Goal: Task Accomplishment & Management: Complete application form

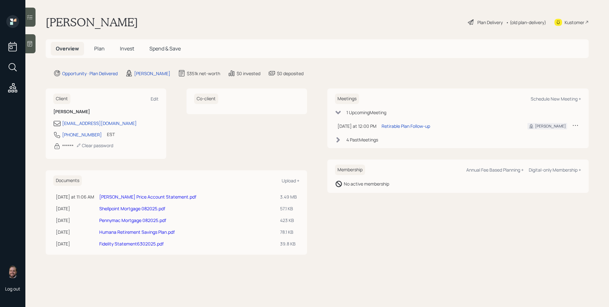
click at [29, 40] on div at bounding box center [30, 43] width 10 height 19
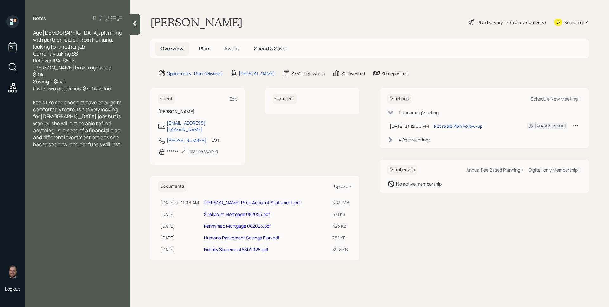
click at [199, 48] on span "Plan" at bounding box center [204, 48] width 10 height 7
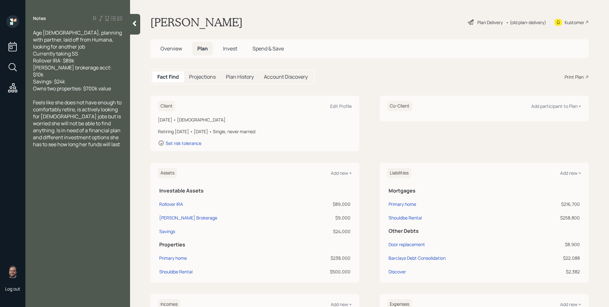
click at [227, 56] on div "Overview Plan Invest Spend & Save" at bounding box center [222, 49] width 134 height 14
click at [227, 55] on h5 "Invest" at bounding box center [230, 49] width 24 height 14
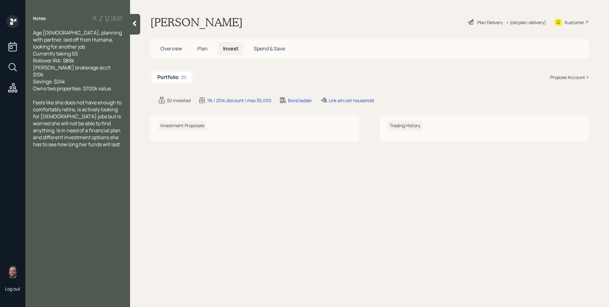
click at [199, 51] on span "Plan" at bounding box center [202, 48] width 10 height 7
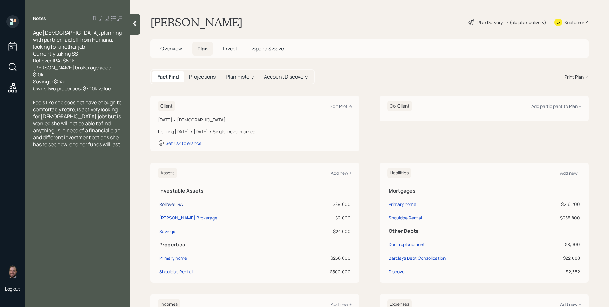
click at [174, 204] on div "Rollover IRA" at bounding box center [171, 204] width 24 height 7
select select "ira"
select select "balanced"
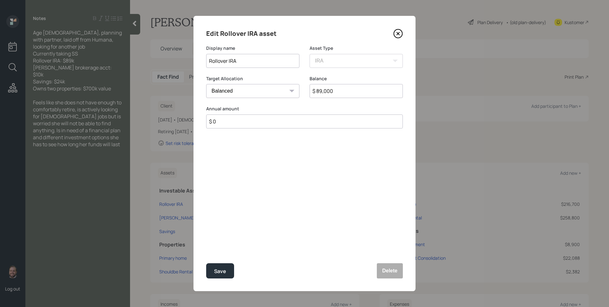
click at [208, 58] on input "Rollover IRA" at bounding box center [252, 61] width 93 height 14
type input "Fidelity Rollover IRA"
click at [346, 94] on input "$ 89,000" at bounding box center [356, 91] width 93 height 14
type input "$ 83,942"
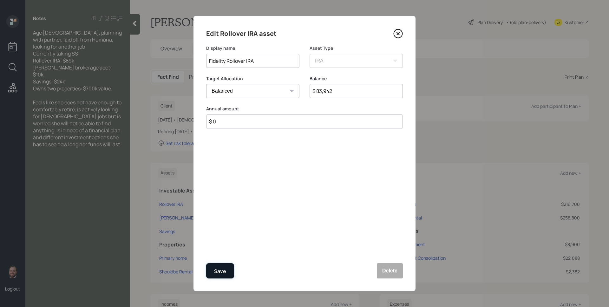
click at [217, 271] on div "Save" at bounding box center [220, 271] width 12 height 9
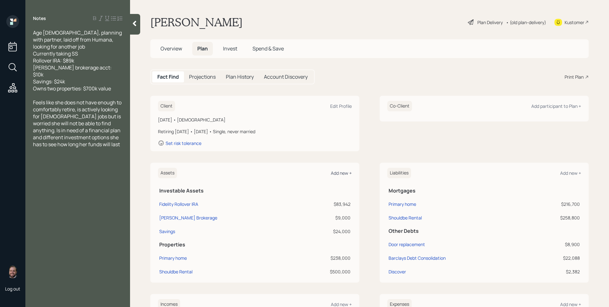
click at [341, 172] on div "Add new +" at bounding box center [341, 173] width 21 height 6
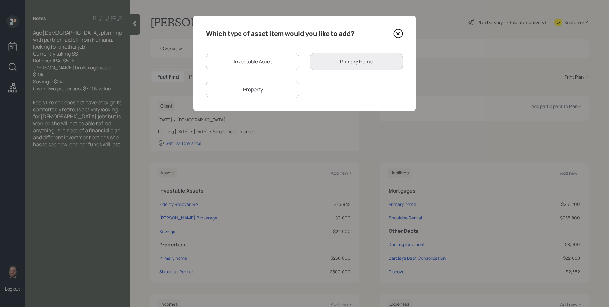
click at [240, 60] on div "Investable Asset" at bounding box center [252, 62] width 93 height 18
select select "taxable"
select select "balanced"
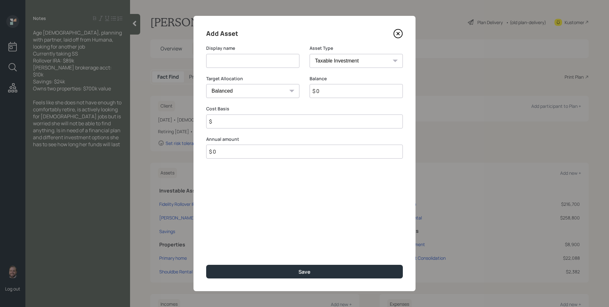
click at [242, 61] on input at bounding box center [252, 61] width 93 height 14
type input "Humana Retirement Savings Plan"
click at [329, 64] on select "SEP [PERSON_NAME] IRA 401(k) [PERSON_NAME] 401(k) 403(b) [PERSON_NAME] 403(b) 4…" at bounding box center [356, 61] width 93 height 14
select select "ira"
click at [310, 54] on select "SEP [PERSON_NAME] IRA 401(k) [PERSON_NAME] 401(k) 403(b) [PERSON_NAME] 403(b) 4…" at bounding box center [356, 61] width 93 height 14
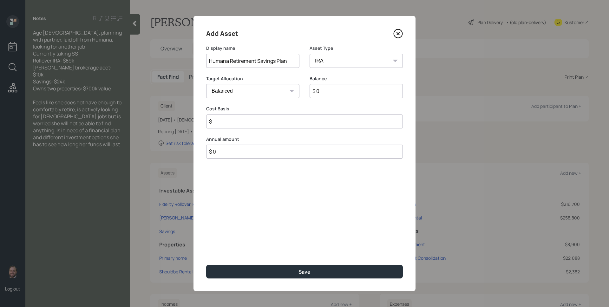
type input "$"
click at [327, 95] on input "$ 0" at bounding box center [356, 91] width 93 height 14
type input "$ 9,306"
type input "$ 0"
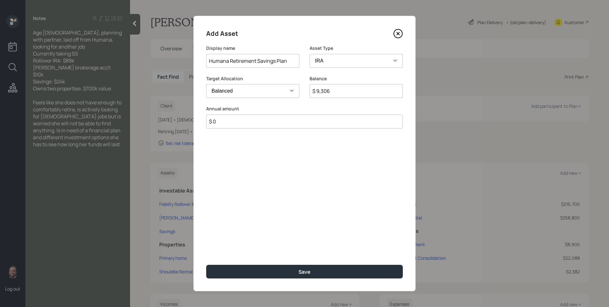
click at [206, 265] on button "Save" at bounding box center [304, 272] width 197 height 14
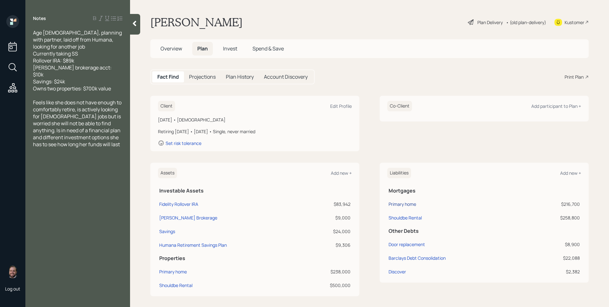
click at [401, 202] on div "Primary home" at bounding box center [403, 204] width 28 height 7
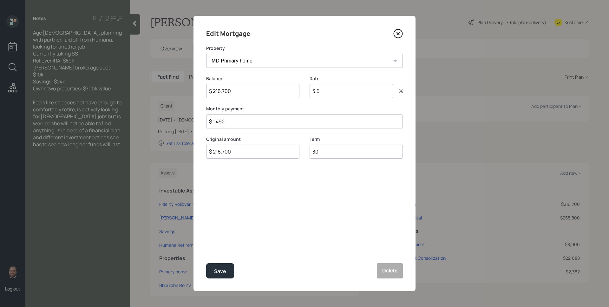
click at [237, 92] on input "$ 216,700" at bounding box center [252, 91] width 93 height 14
type input "$ 216,707"
click at [363, 97] on input "3.5" at bounding box center [352, 91] width 84 height 14
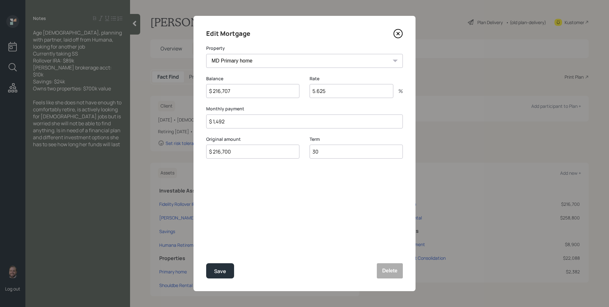
type input "5.625"
click at [312, 132] on div "Edit Mortgage Property MD Primary home Balance $ 216,707 Rate 5.625 % Monthly p…" at bounding box center [304, 153] width 222 height 275
click at [314, 123] on input "$ 1,492" at bounding box center [304, 122] width 197 height 14
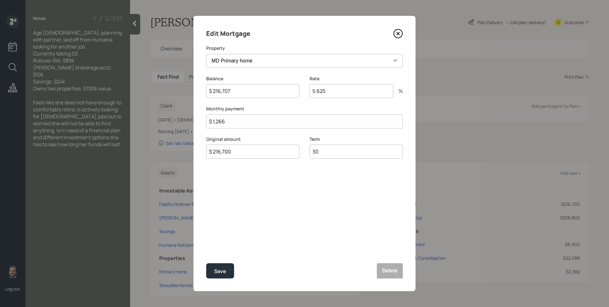
type input "$ 1,266"
click at [237, 149] on input "$ 216,700" at bounding box center [252, 152] width 93 height 14
type input "$ 216,707"
click at [225, 267] on div "Save" at bounding box center [220, 271] width 12 height 9
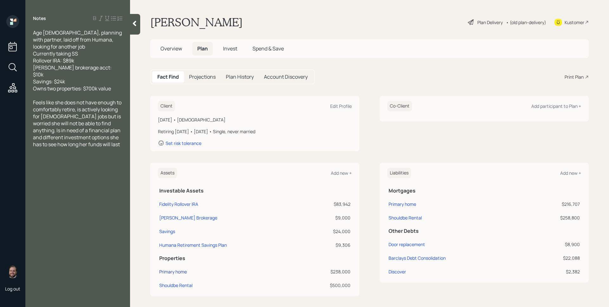
click at [170, 272] on div "Primary home" at bounding box center [173, 271] width 28 height 7
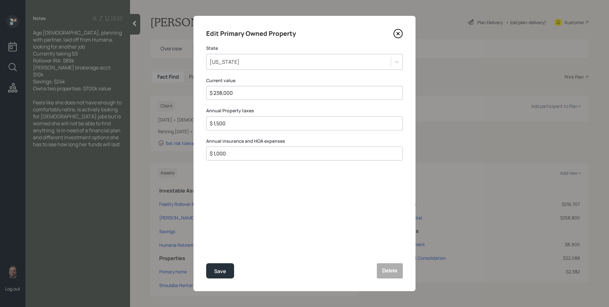
click at [252, 127] on input "$ 1,500" at bounding box center [302, 124] width 186 height 8
type input "$ 3,000"
type input "$ 1,200"
click at [206, 263] on button "Save" at bounding box center [220, 270] width 28 height 15
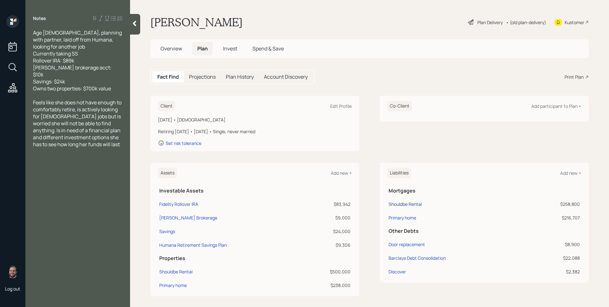
click at [411, 205] on div "Shouldbe Rental" at bounding box center [405, 204] width 33 height 7
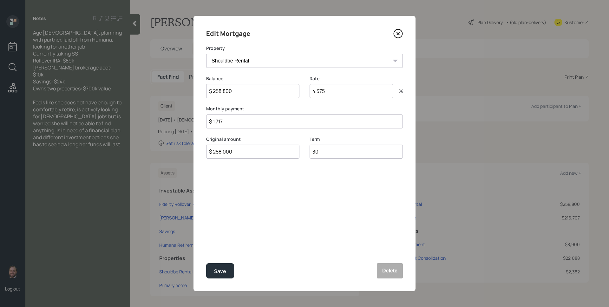
click at [284, 123] on input "$ 1,717" at bounding box center [304, 122] width 197 height 14
type input "$ 1,498"
click at [219, 271] on div "Save" at bounding box center [220, 271] width 12 height 9
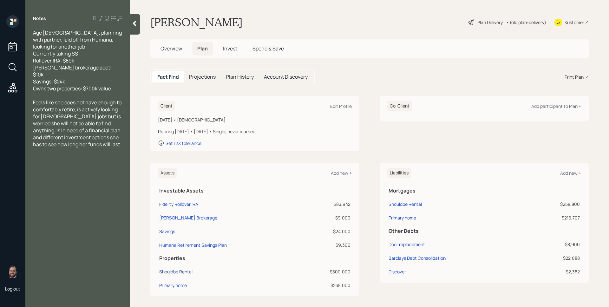
click at [178, 273] on div "Shouldbe Rental" at bounding box center [175, 271] width 33 height 7
select select "rental_property"
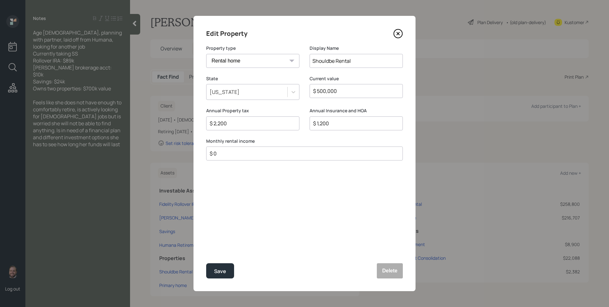
click at [236, 121] on input "$ 2,200" at bounding box center [250, 124] width 82 height 8
type input "$ 1,767"
type input "$ 1,200"
click at [206, 263] on button "Save" at bounding box center [220, 270] width 28 height 15
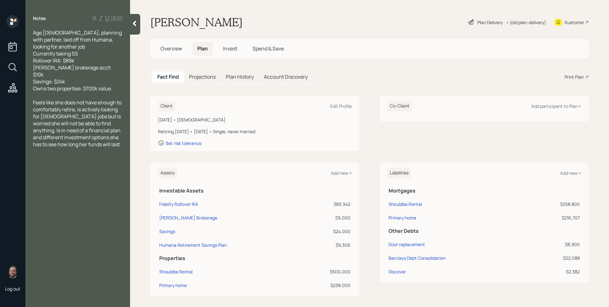
scroll to position [1, 0]
click at [331, 171] on div "Add new +" at bounding box center [341, 172] width 21 height 6
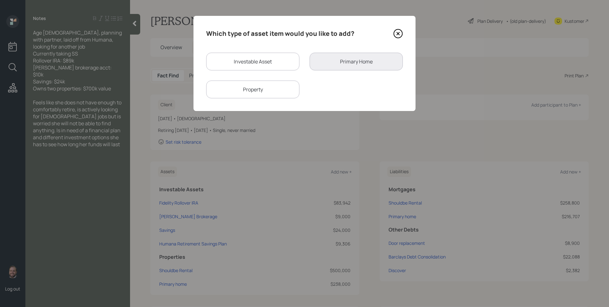
click at [267, 65] on div "Investable Asset" at bounding box center [252, 62] width 93 height 18
select select "taxable"
select select "balanced"
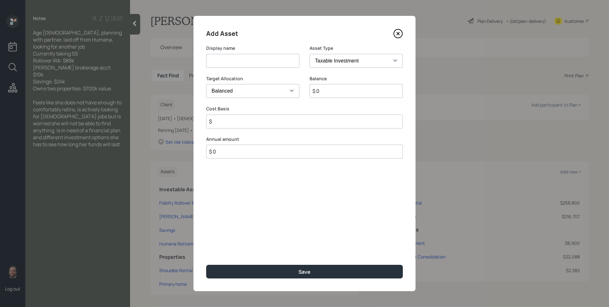
click at [262, 59] on input at bounding box center [252, 61] width 93 height 14
type input "T-[PERSON_NAME] Rollover IRA"
click at [329, 65] on select "SEP [PERSON_NAME] IRA 401(k) [PERSON_NAME] 401(k) 403(b) [PERSON_NAME] 403(b) 4…" at bounding box center [356, 61] width 93 height 14
select select "ira"
click at [310, 54] on select "SEP [PERSON_NAME] IRA 401(k) [PERSON_NAME] 401(k) 403(b) [PERSON_NAME] 403(b) 4…" at bounding box center [356, 61] width 93 height 14
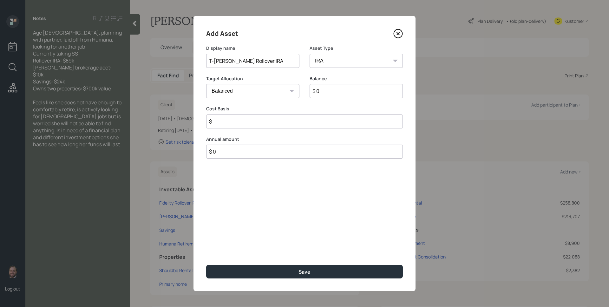
type input "$"
click at [295, 123] on input "$" at bounding box center [304, 122] width 197 height 14
click at [342, 86] on input "$ 0" at bounding box center [356, 91] width 93 height 14
click at [343, 91] on input "$ 0" at bounding box center [356, 91] width 93 height 14
type input "$ 1,990"
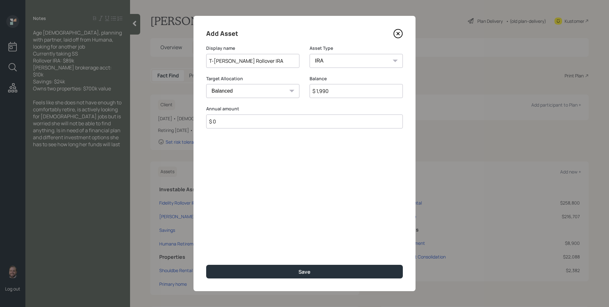
type input "$ 0"
click at [206, 265] on button "Save" at bounding box center [304, 272] width 197 height 14
